Goal: Task Accomplishment & Management: Use online tool/utility

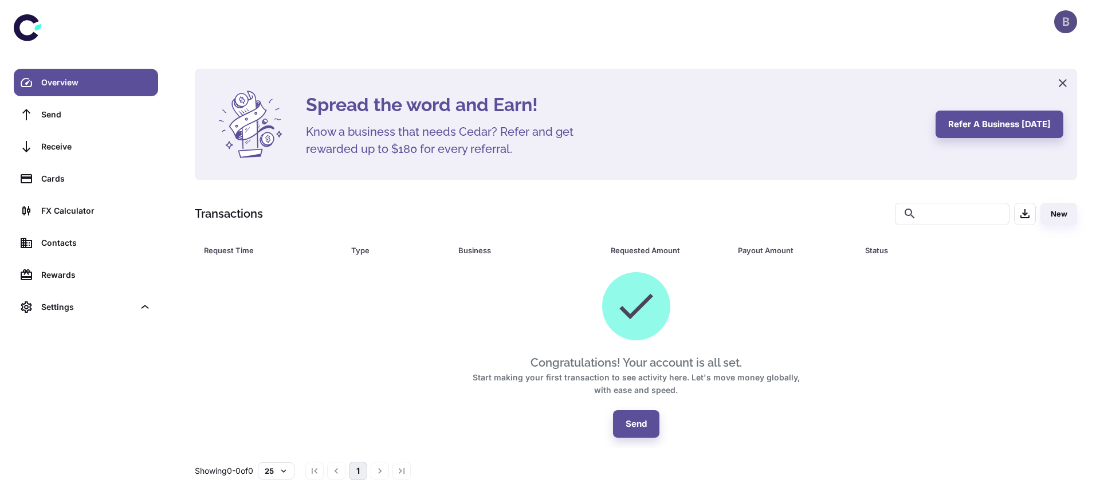
click at [1066, 26] on div "B" at bounding box center [1065, 21] width 23 height 23
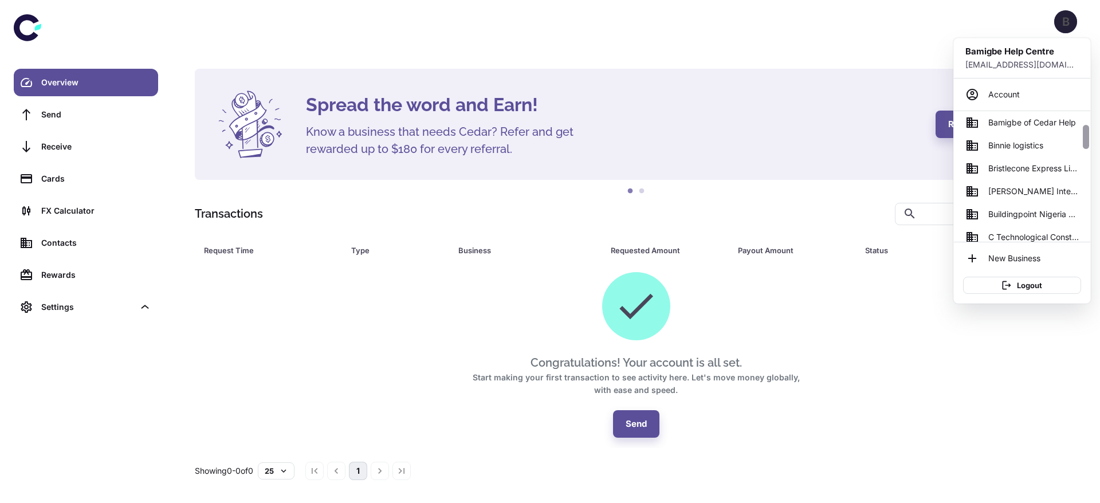
click at [1085, 161] on div at bounding box center [1085, 176] width 9 height 131
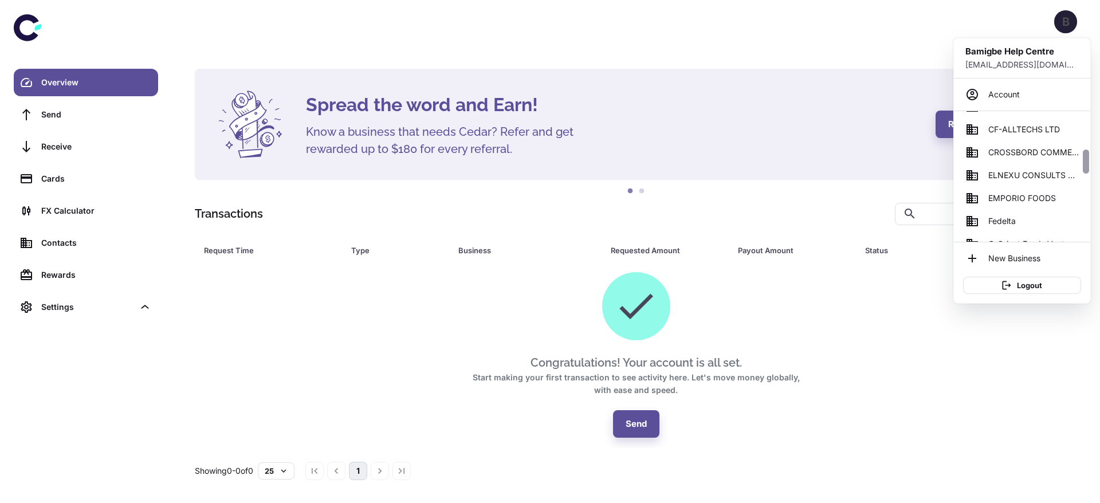
drag, startPoint x: 1085, startPoint y: 161, endPoint x: 1087, endPoint y: 187, distance: 25.8
click at [1087, 187] on div at bounding box center [1085, 176] width 9 height 131
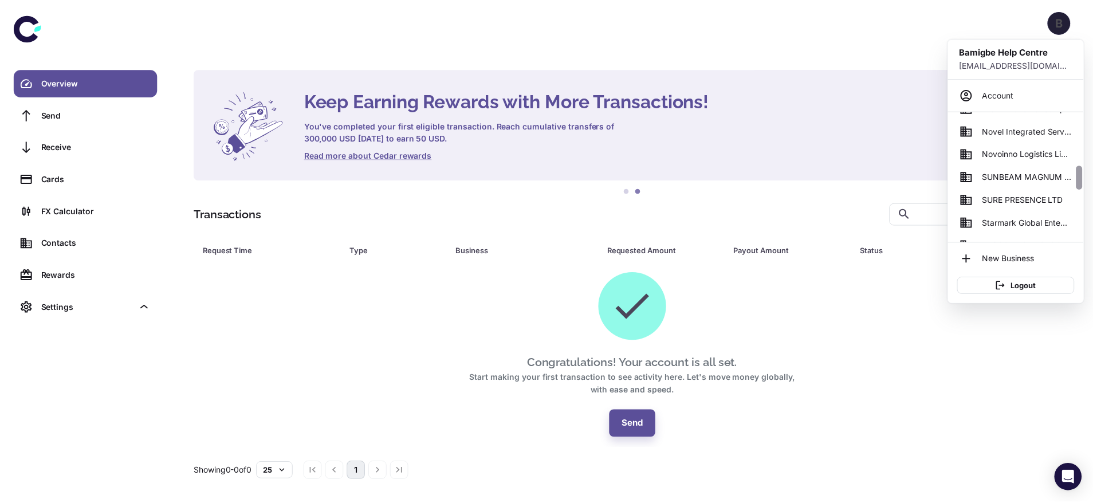
scroll to position [499, 0]
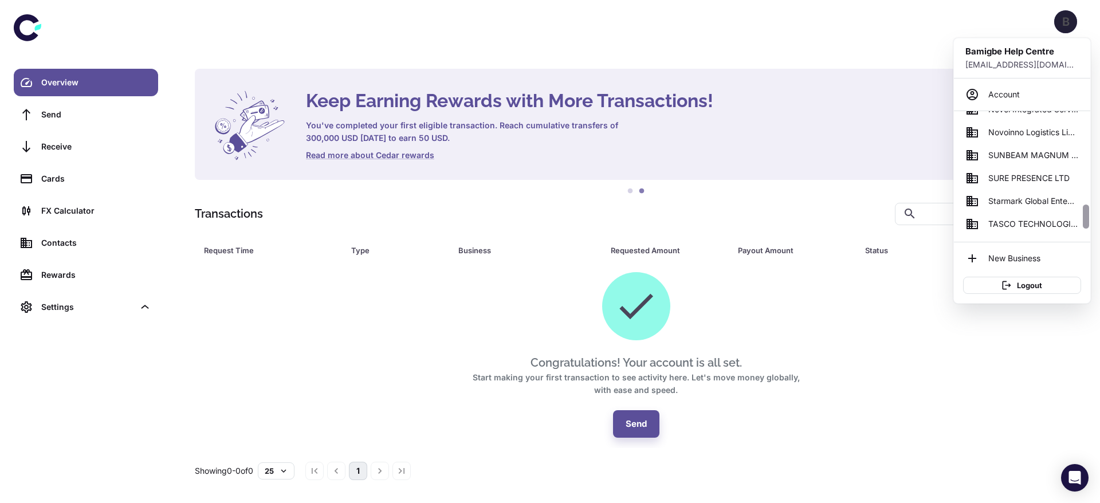
drag, startPoint x: 1088, startPoint y: 166, endPoint x: 1087, endPoint y: 222, distance: 55.6
click at [1087, 222] on div at bounding box center [1086, 216] width 6 height 24
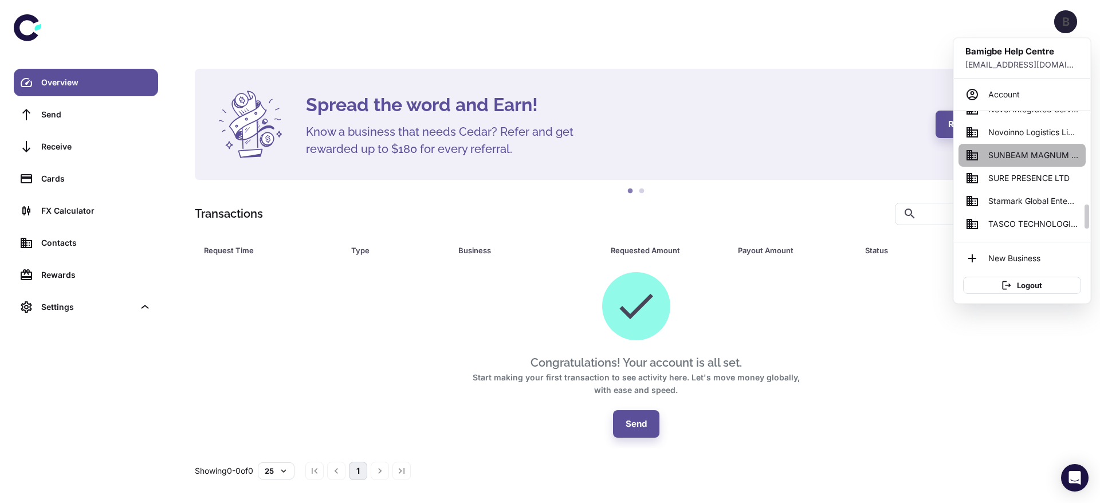
click at [1018, 159] on span "SUNBEAM MAGNUM ENTERPRISES" at bounding box center [1033, 155] width 90 height 13
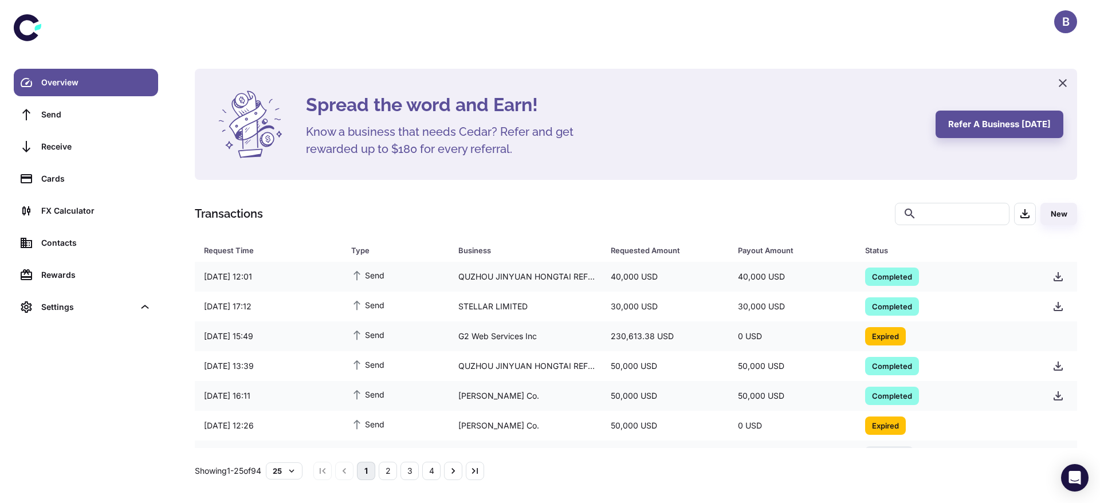
click at [674, 192] on div "Spread the word and Earn! Know a business that needs Cedar? Refer and get rewar…" at bounding box center [636, 274] width 910 height 411
click at [679, 340] on div "230,613.38 USD" at bounding box center [664, 336] width 127 height 22
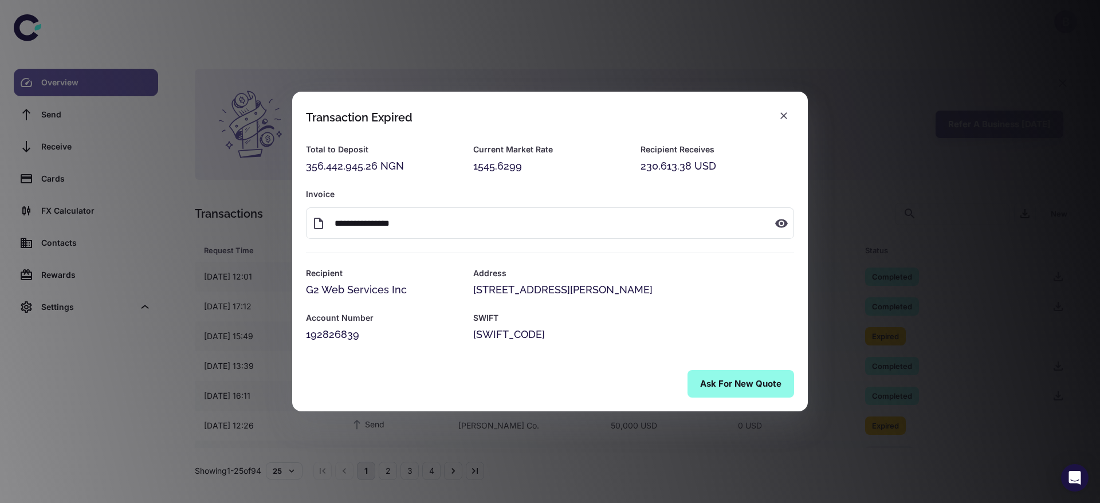
click at [715, 380] on button "Ask for New Quote" at bounding box center [740, 383] width 107 height 27
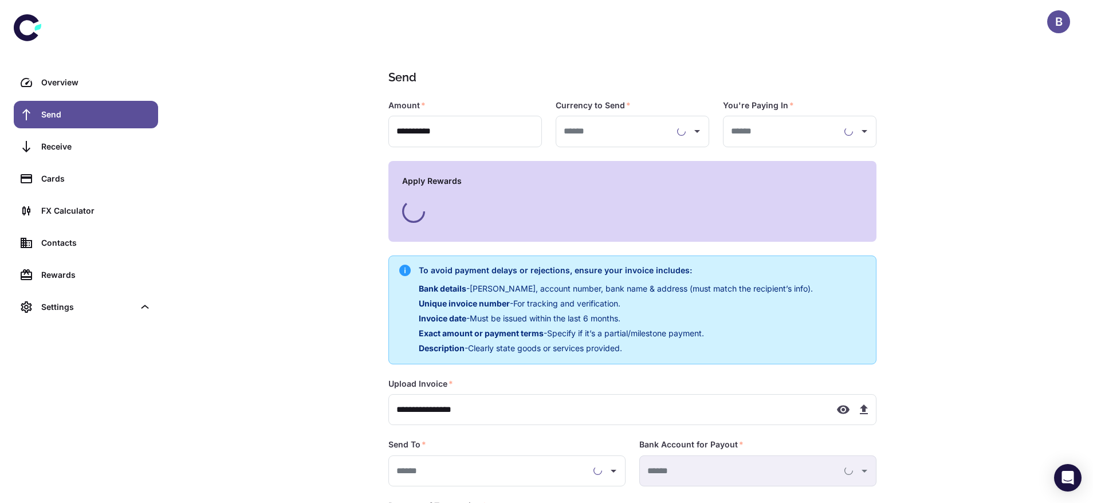
type input "**********"
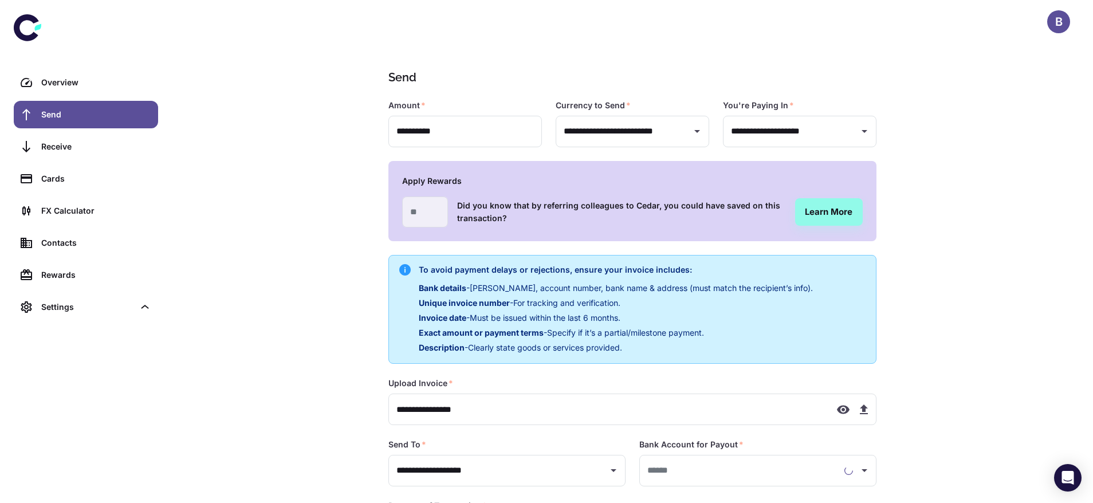
type input "**********"
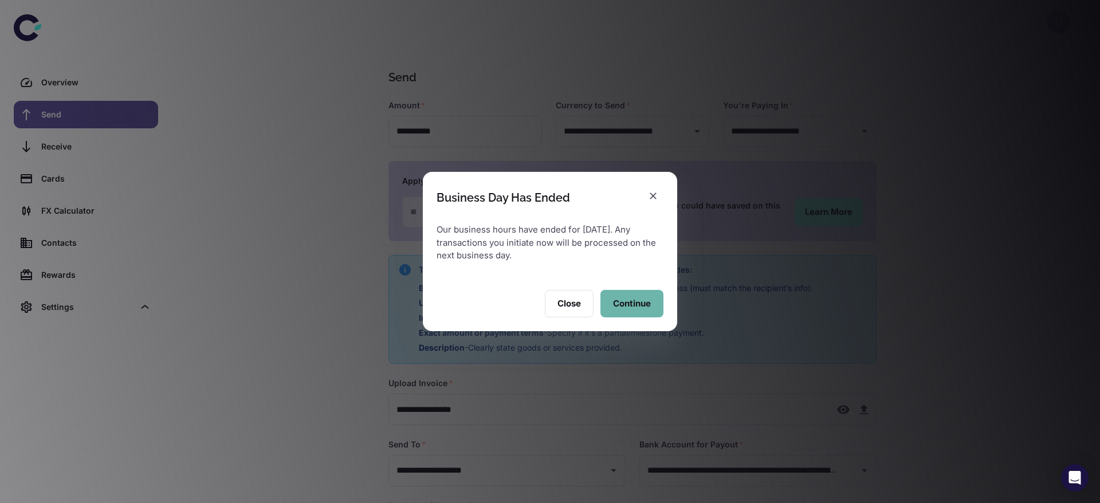
click at [632, 301] on button "Continue" at bounding box center [631, 303] width 63 height 27
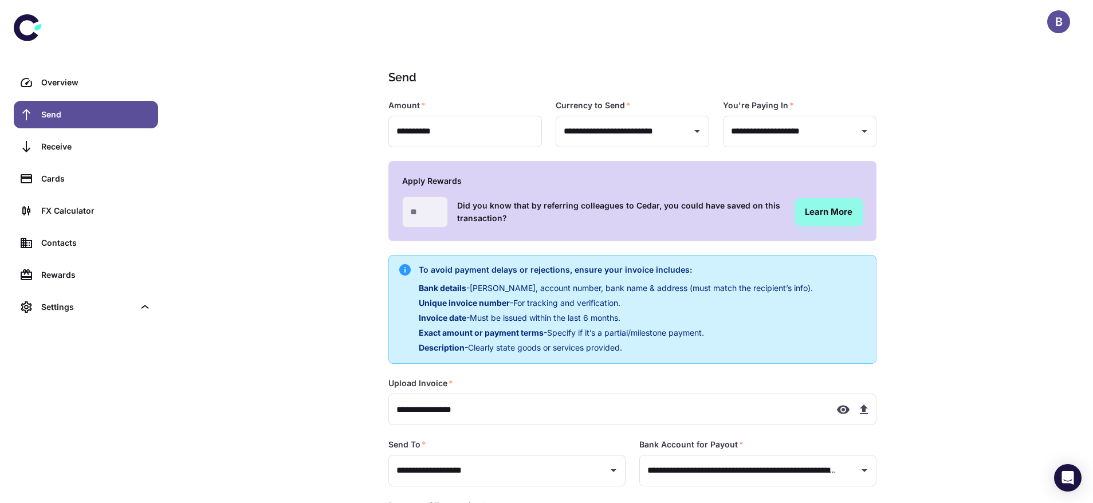
click at [1083, 370] on div "**********" at bounding box center [632, 305] width 921 height 611
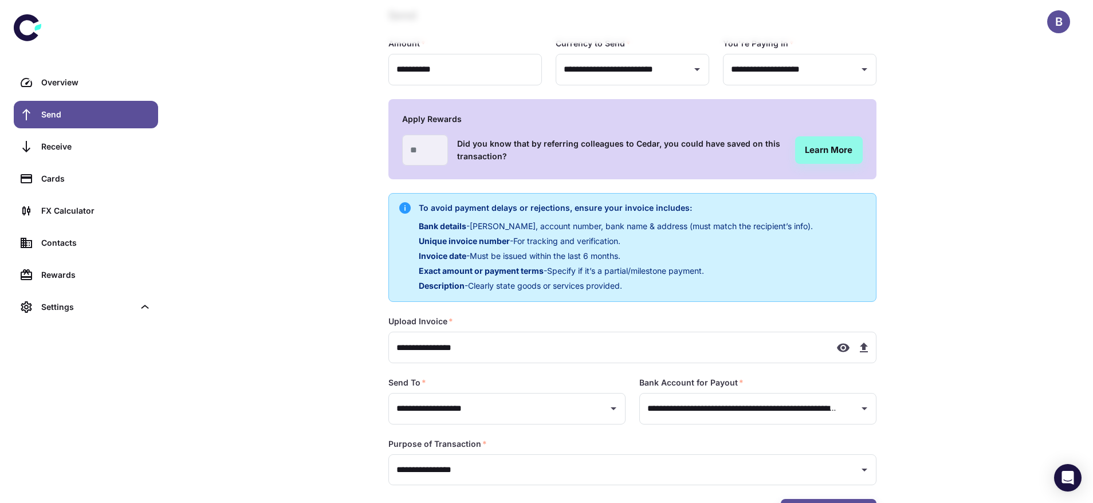
scroll to position [108, 0]
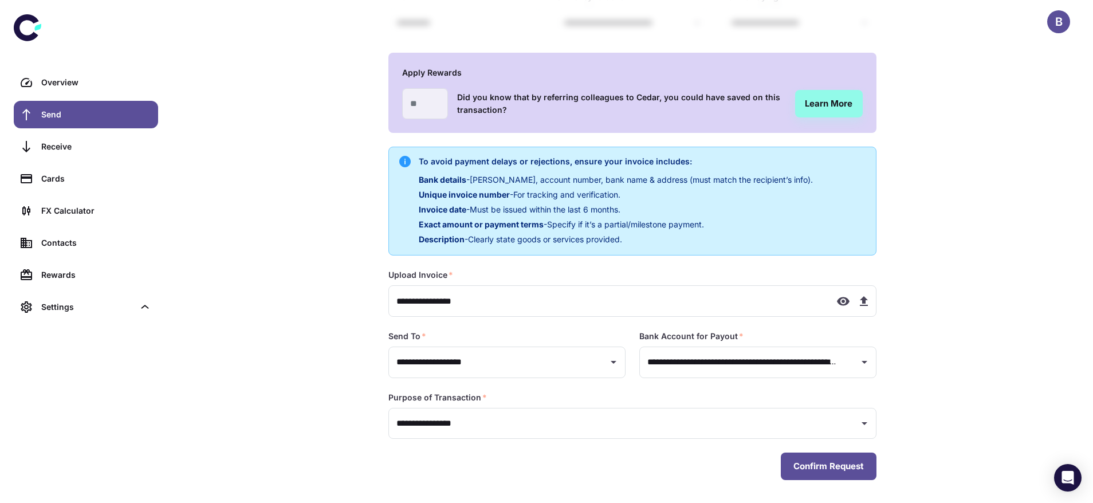
click at [860, 477] on button "Confirm Request" at bounding box center [829, 465] width 96 height 27
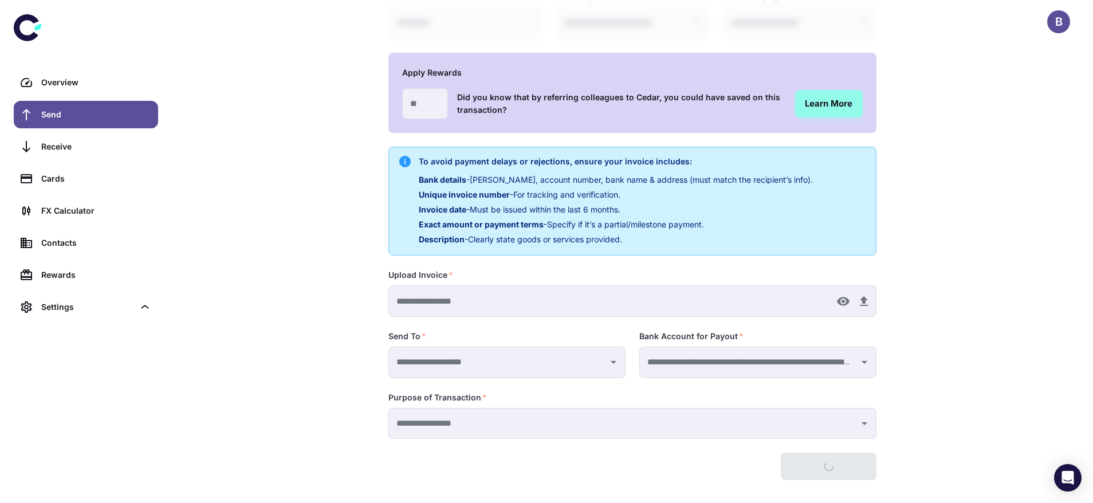
click at [860, 473] on div "Confirm Request" at bounding box center [632, 465] width 488 height 27
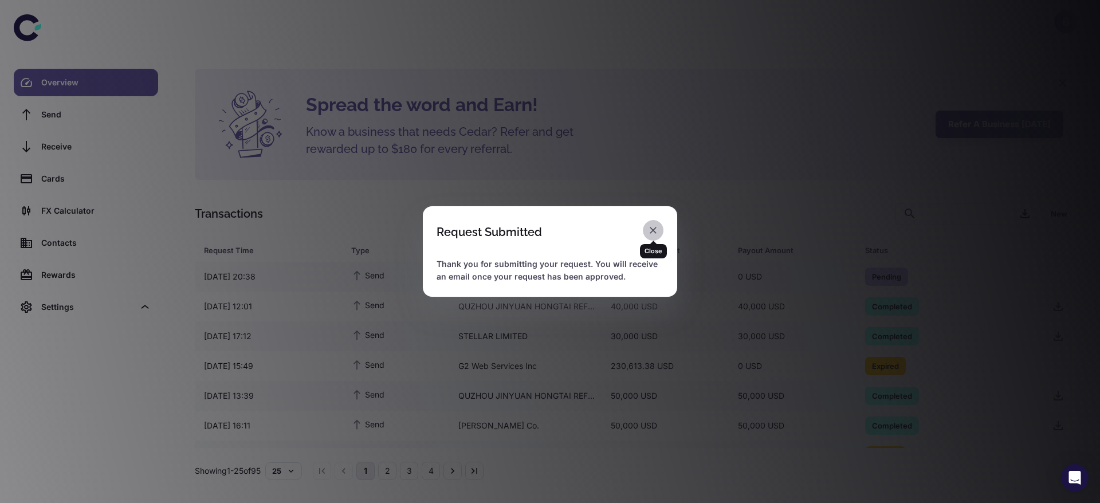
click at [655, 234] on icon "button" at bounding box center [652, 230] width 11 height 11
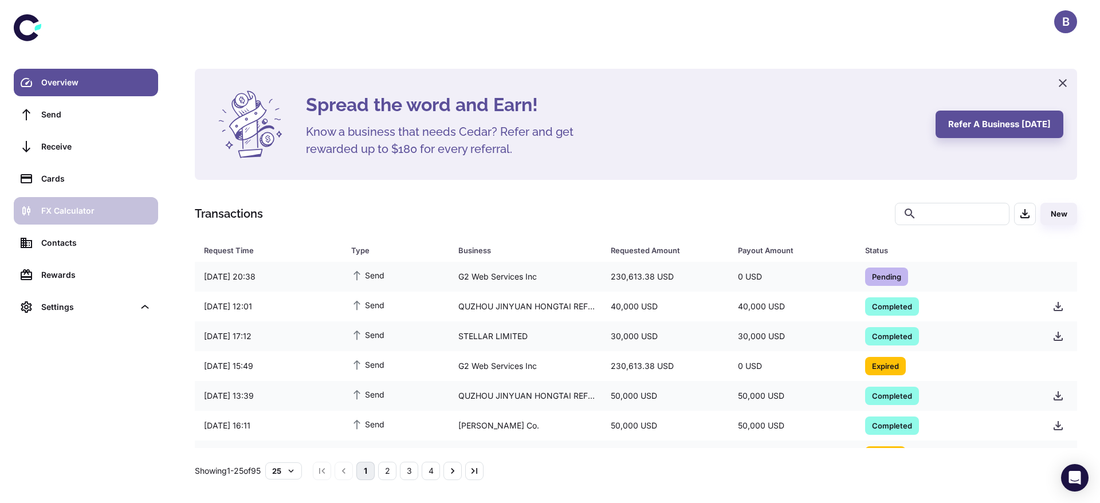
click at [81, 206] on div "FX Calculator" at bounding box center [96, 210] width 110 height 13
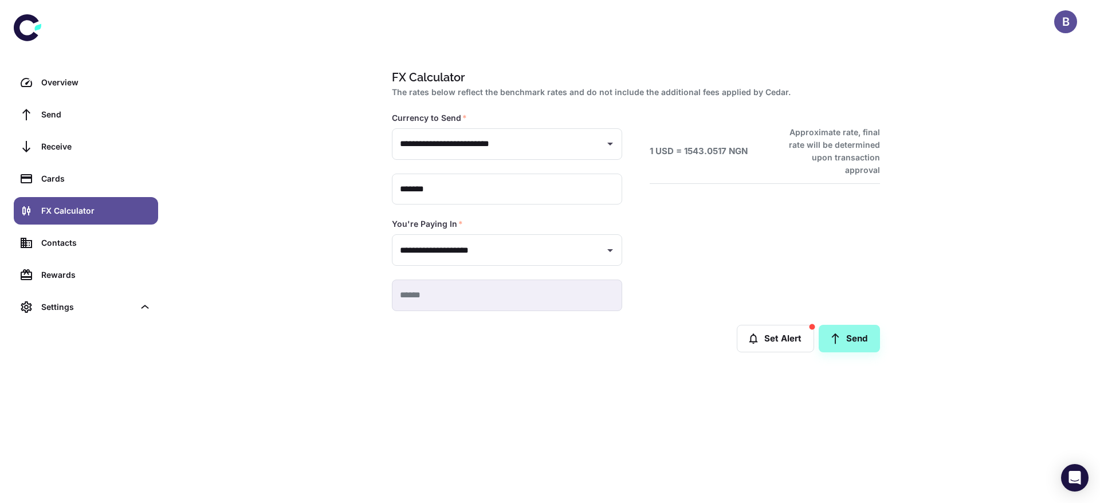
type input "**********"
